Goal: Task Accomplishment & Management: Use online tool/utility

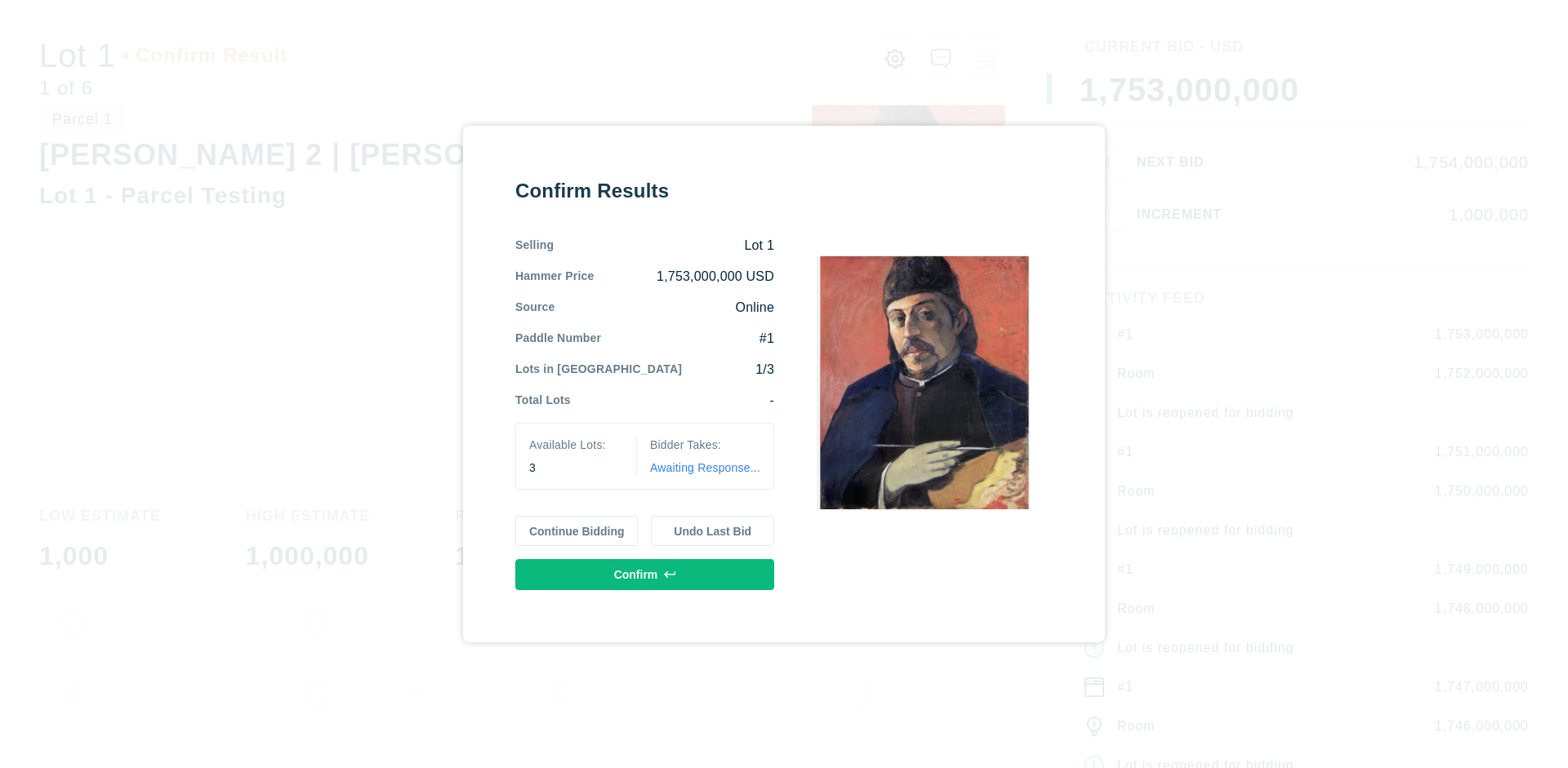
click at [577, 531] on button "Continue Bidding" at bounding box center [576, 532] width 123 height 31
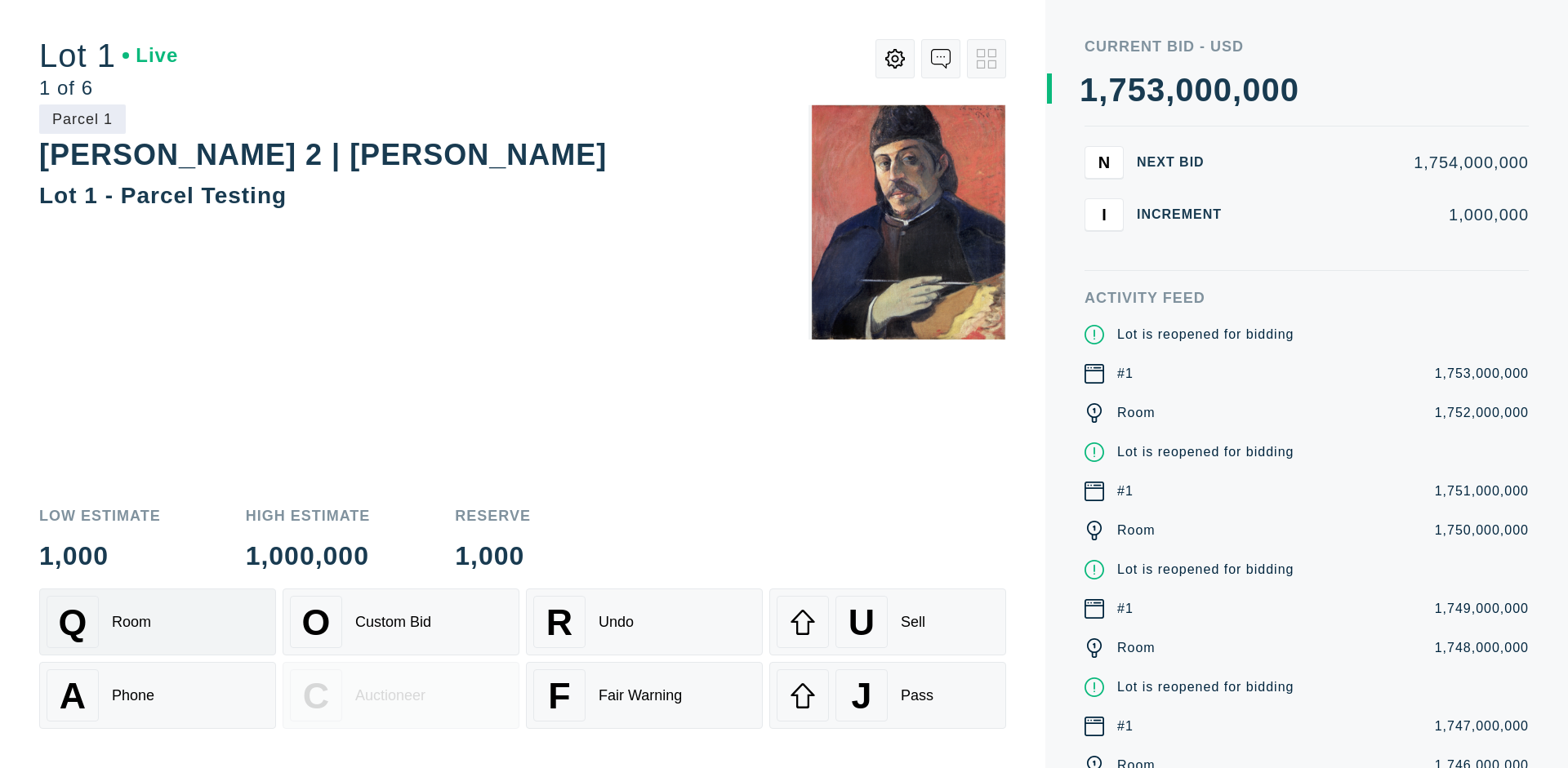
click at [158, 622] on div "Q Room" at bounding box center [157, 622] width 222 height 52
